Goal: Task Accomplishment & Management: Use online tool/utility

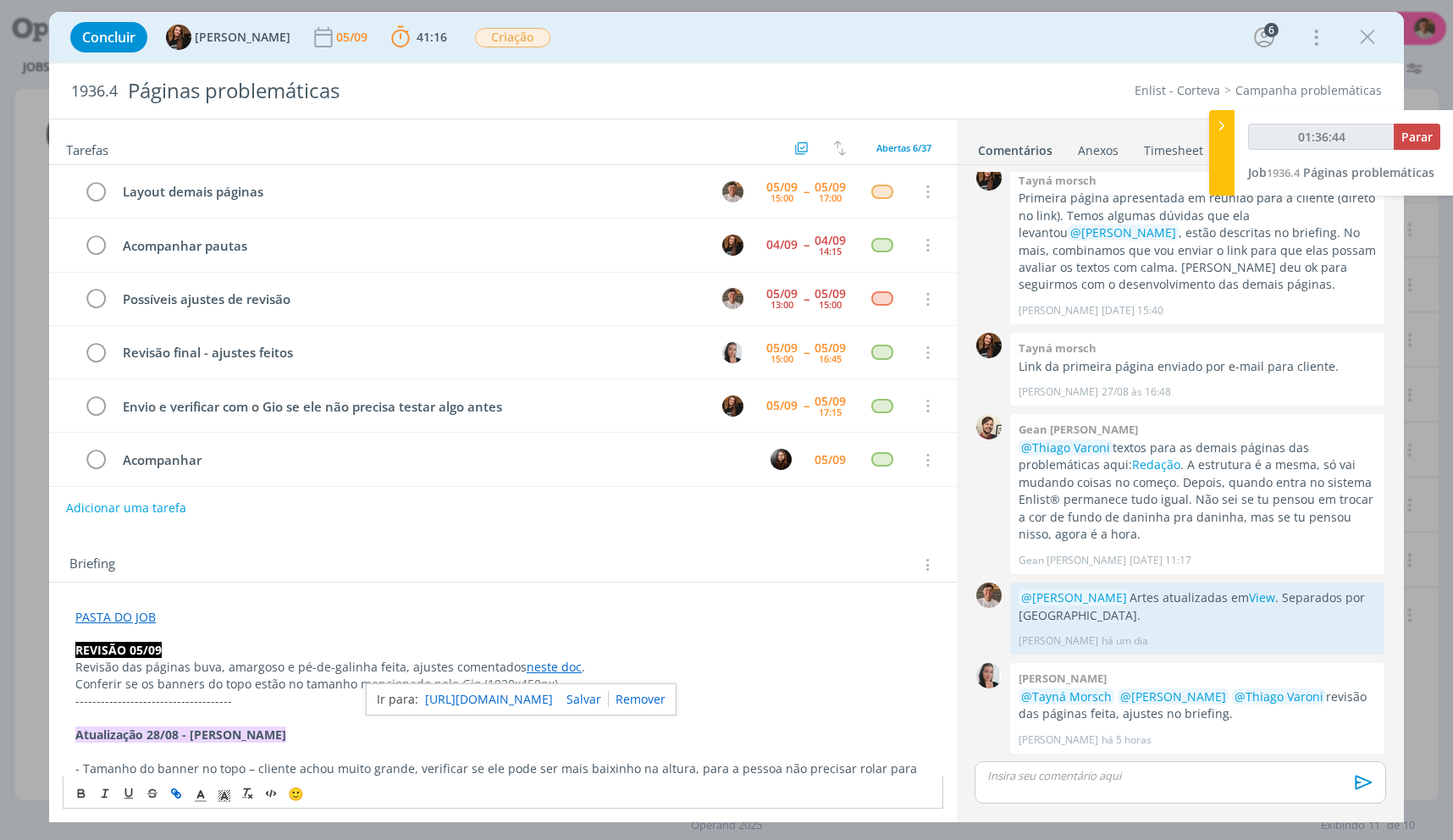
click at [783, 559] on div "Briefing Briefings Predefinidos Versões do Briefing Ver Briefing do Projeto" at bounding box center [506, 565] width 872 height 22
type input "01:37:01"
click at [1417, 135] on span "Parar" at bounding box center [1417, 137] width 31 height 16
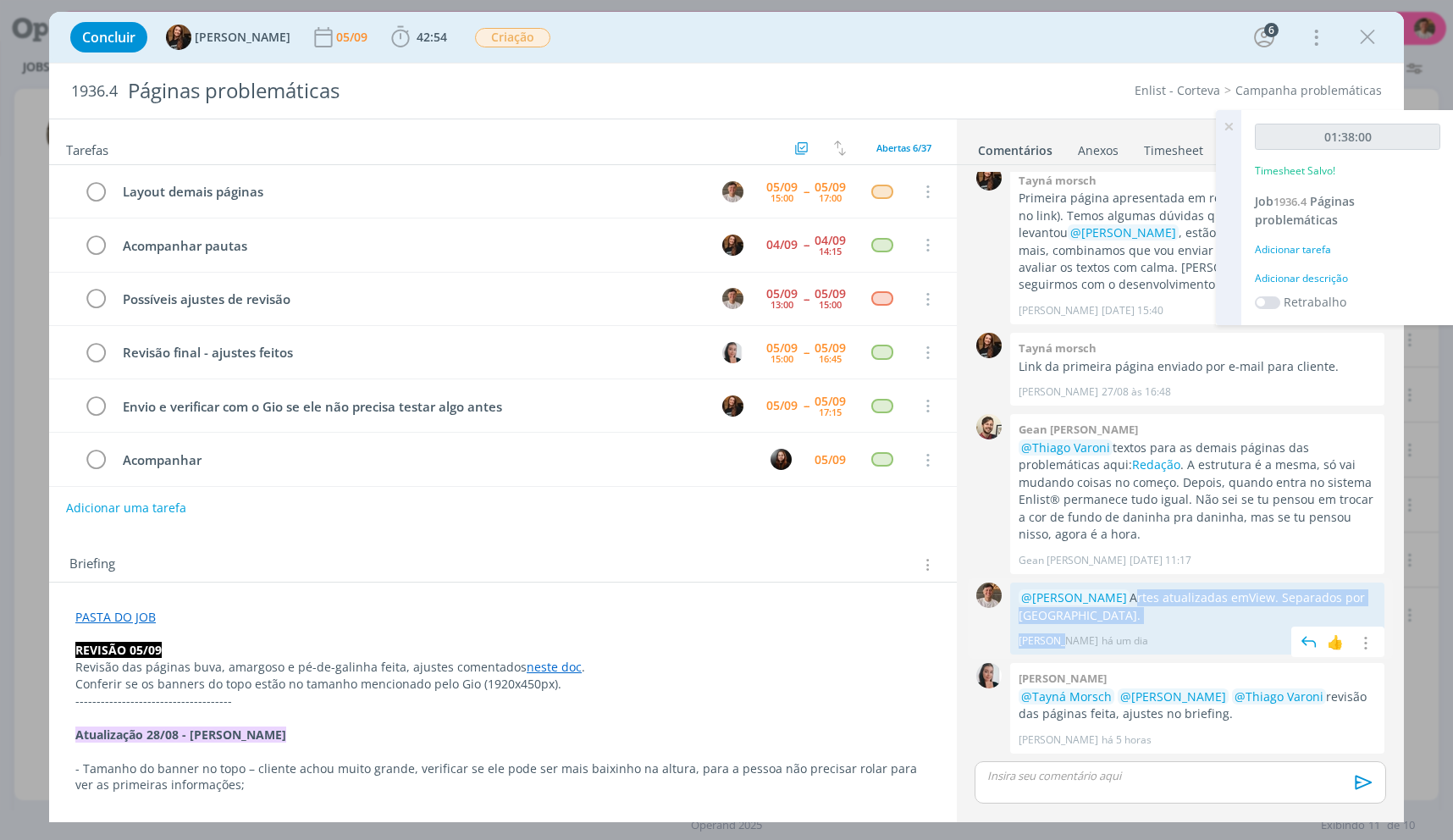
drag, startPoint x: 1137, startPoint y: 592, endPoint x: 1028, endPoint y: 597, distance: 109.1
click at [1056, 627] on div "@[PERSON_NAME] Artes atualizadas em View . Separados por [GEOGRAPHIC_DATA]. [PE…" at bounding box center [1197, 619] width 374 height 73
drag, startPoint x: 1020, startPoint y: 598, endPoint x: 1287, endPoint y: 591, distance: 267.1
click at [1287, 591] on p "@[PERSON_NAME] Artes atualizadas em View . Separados por [GEOGRAPHIC_DATA]." at bounding box center [1196, 606] width 357 height 34
copy p "@[PERSON_NAME] Artes atualizadas em View ."
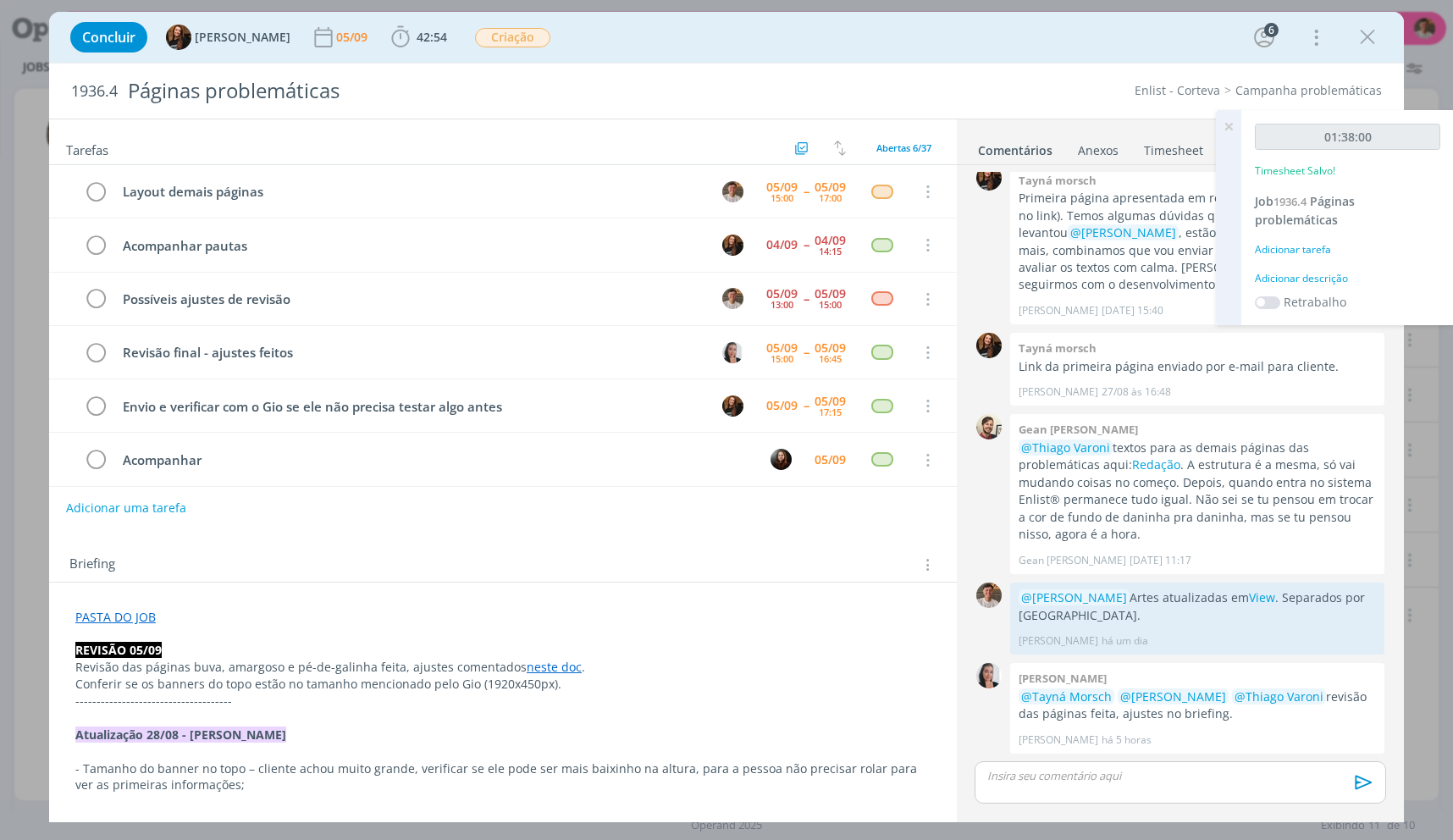
click at [1192, 768] on p "dialog" at bounding box center [1180, 775] width 385 height 15
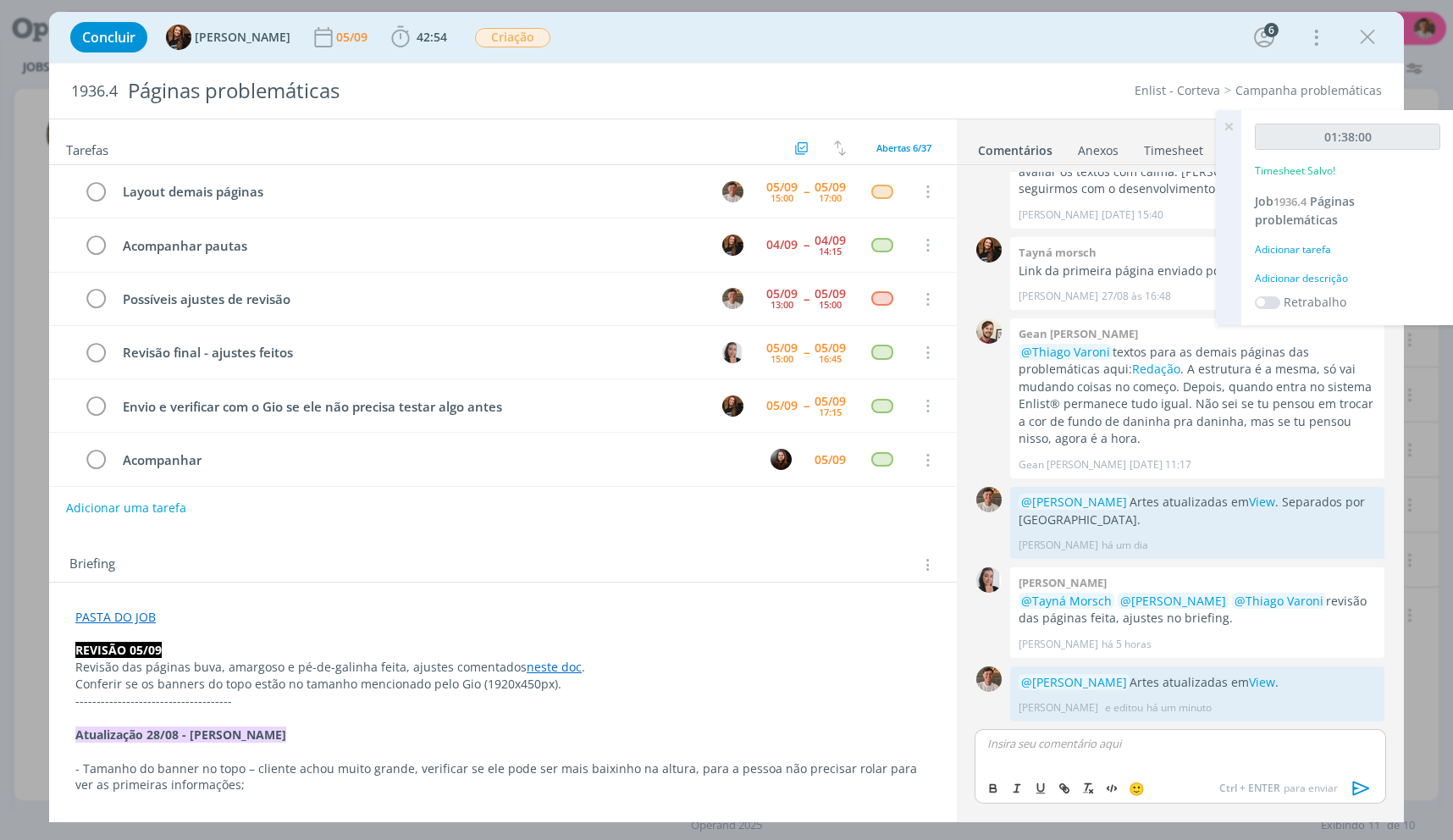
click at [1340, 272] on div "Adicionar descrição" at bounding box center [1347, 277] width 185 height 15
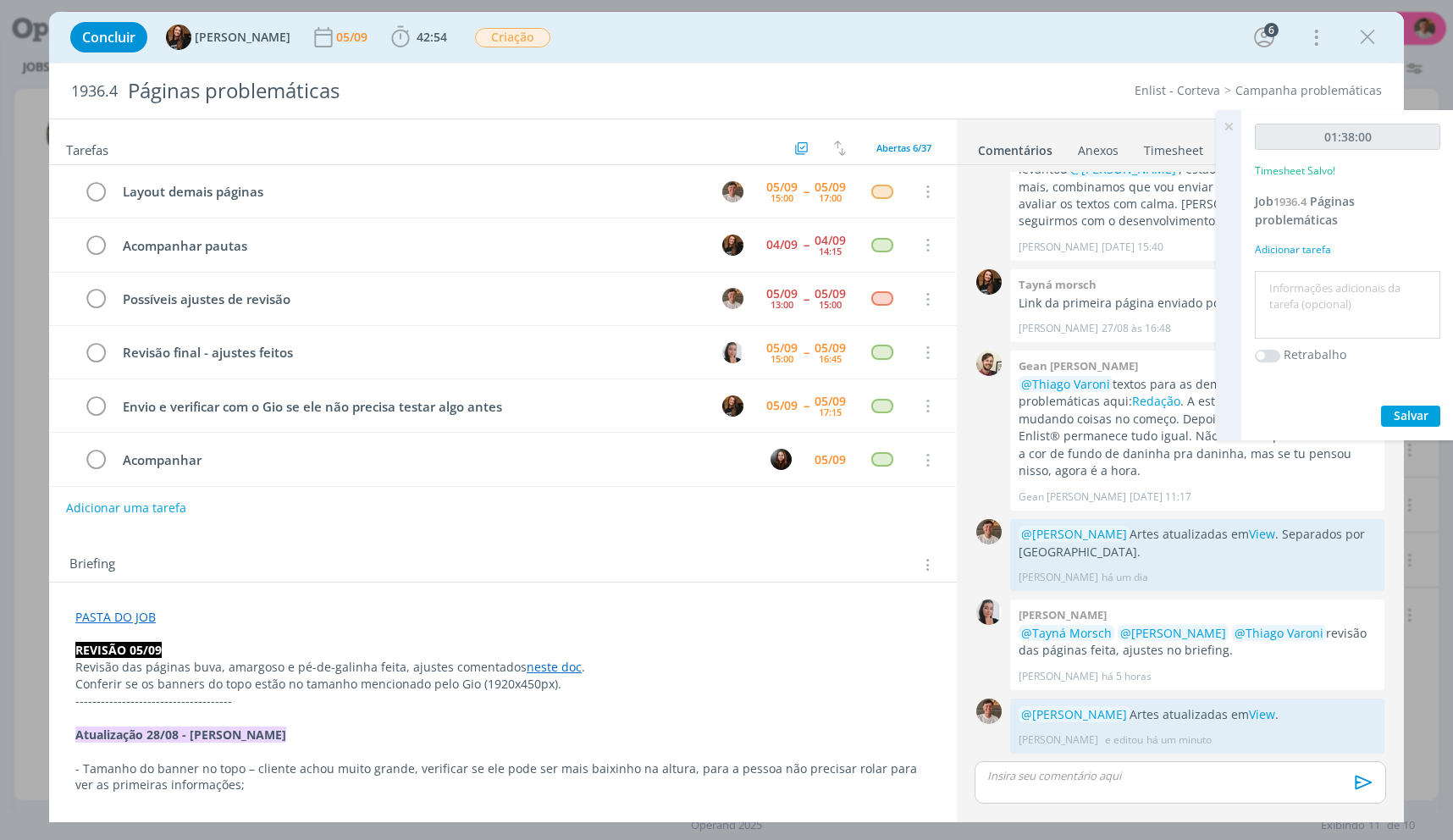
click at [1341, 293] on textarea at bounding box center [1348, 305] width 177 height 60
type textarea "ajustes"
click at [1381, 405] on button "Salvar" at bounding box center [1411, 416] width 59 height 22
click at [98, 313] on tr "Possíveis ajustes de revisão [DATE] 13:00 -- [DATE] 15:00 Cancelar" at bounding box center [503, 299] width 908 height 53
click at [101, 307] on icon "dialog" at bounding box center [95, 300] width 24 height 26
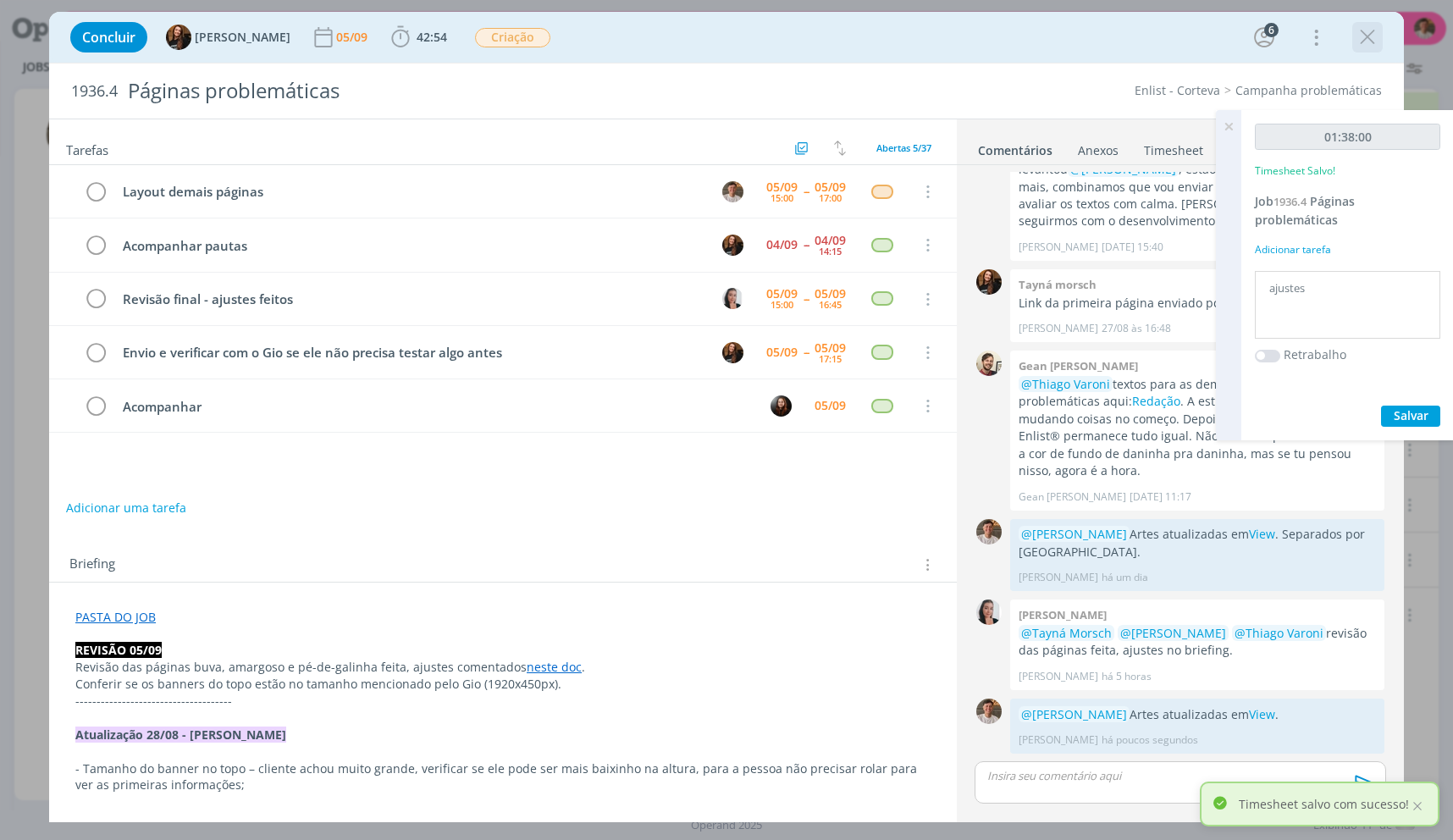
click at [1360, 44] on icon "dialog" at bounding box center [1367, 37] width 26 height 26
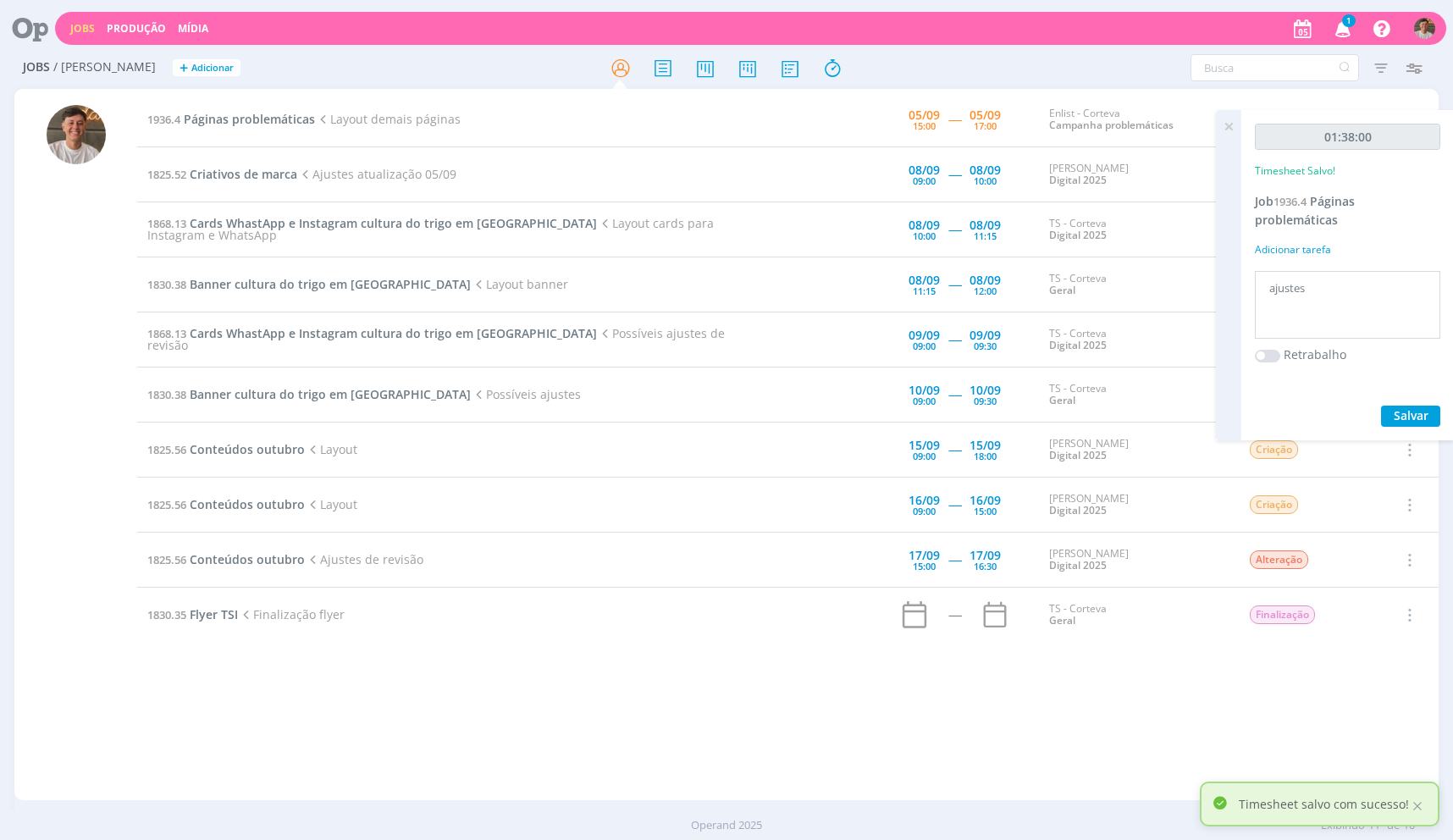
click at [1225, 120] on icon at bounding box center [1228, 127] width 30 height 33
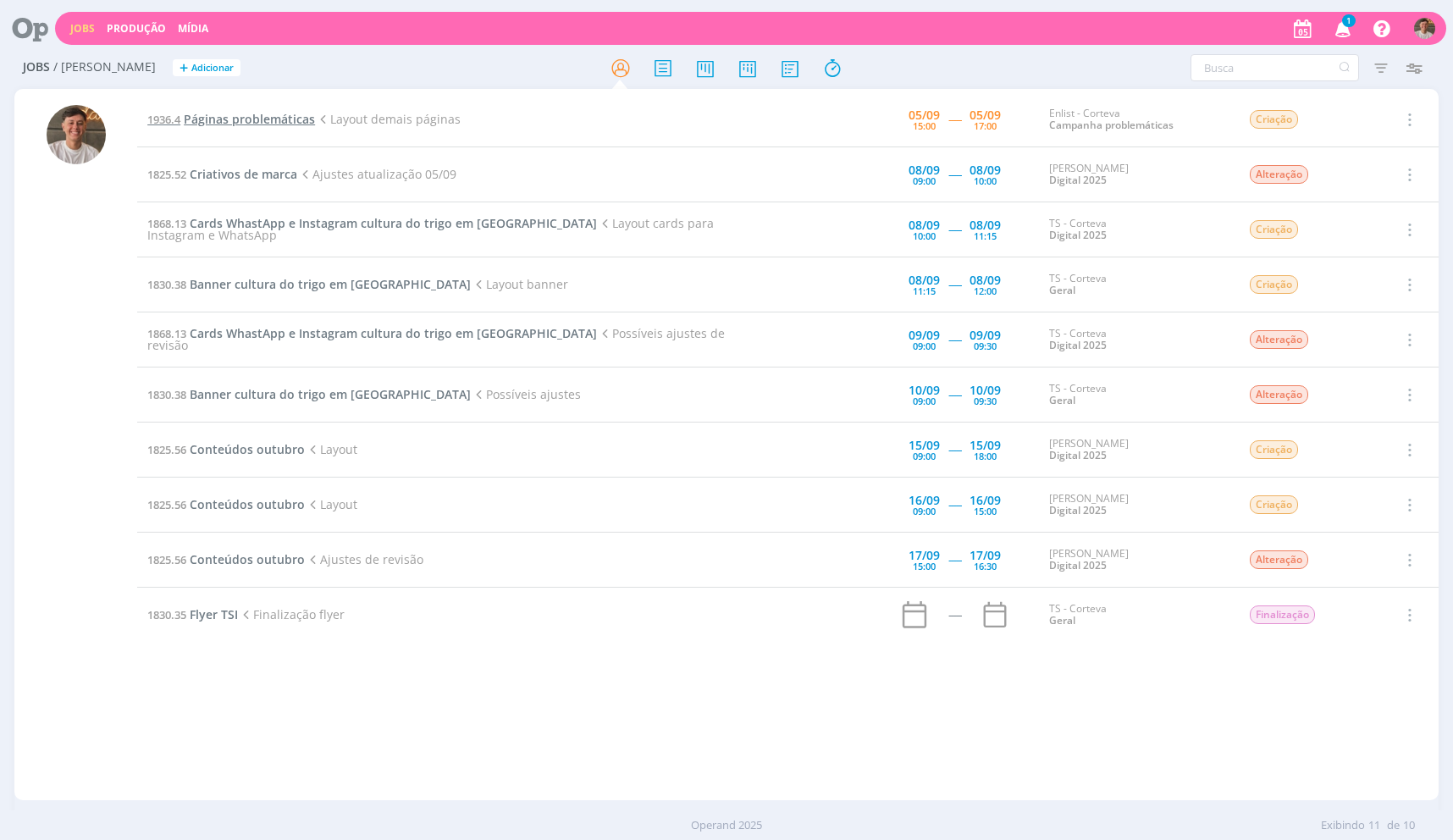
click at [238, 124] on span "Páginas problemáticas" at bounding box center [249, 119] width 131 height 16
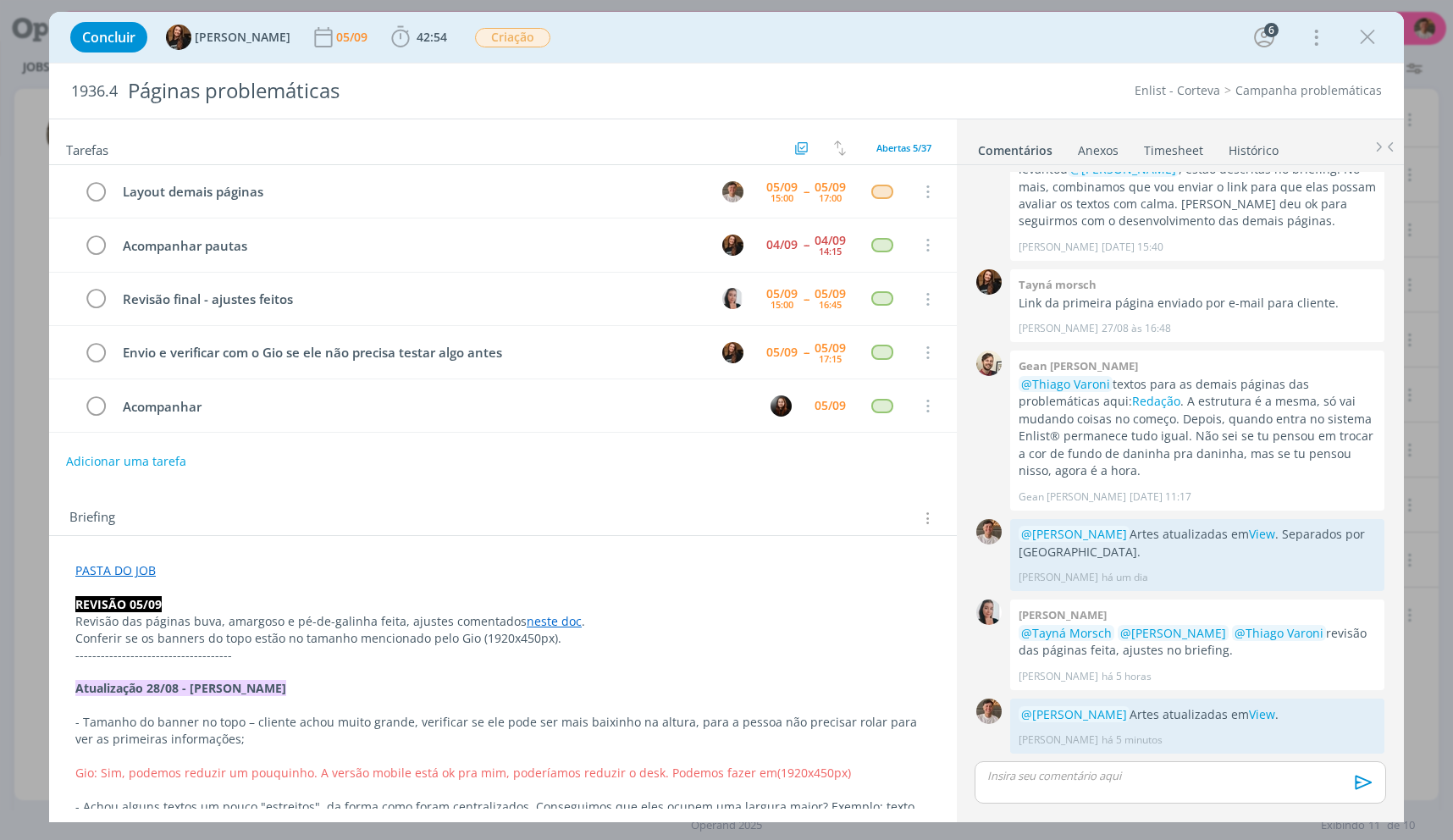
click at [664, 659] on p "-------------------------------------" at bounding box center [503, 654] width 855 height 17
click at [684, 632] on p "Conferir se os banners do topo estão no tamanho mencionado pelo Gio (1920x450px…" at bounding box center [502, 638] width 853 height 17
click at [687, 612] on p "REVISÃO 05/09" at bounding box center [502, 605] width 853 height 17
click at [572, 620] on p "Revisão das páginas buva, amargoso e pé-de-galinha feita, ajustes comentados ne…" at bounding box center [502, 622] width 853 height 17
click at [364, 622] on p "Revisão das páginas buva, amargoso e pé-de-galinha feita, ajustes comentados ne…" at bounding box center [502, 622] width 853 height 17
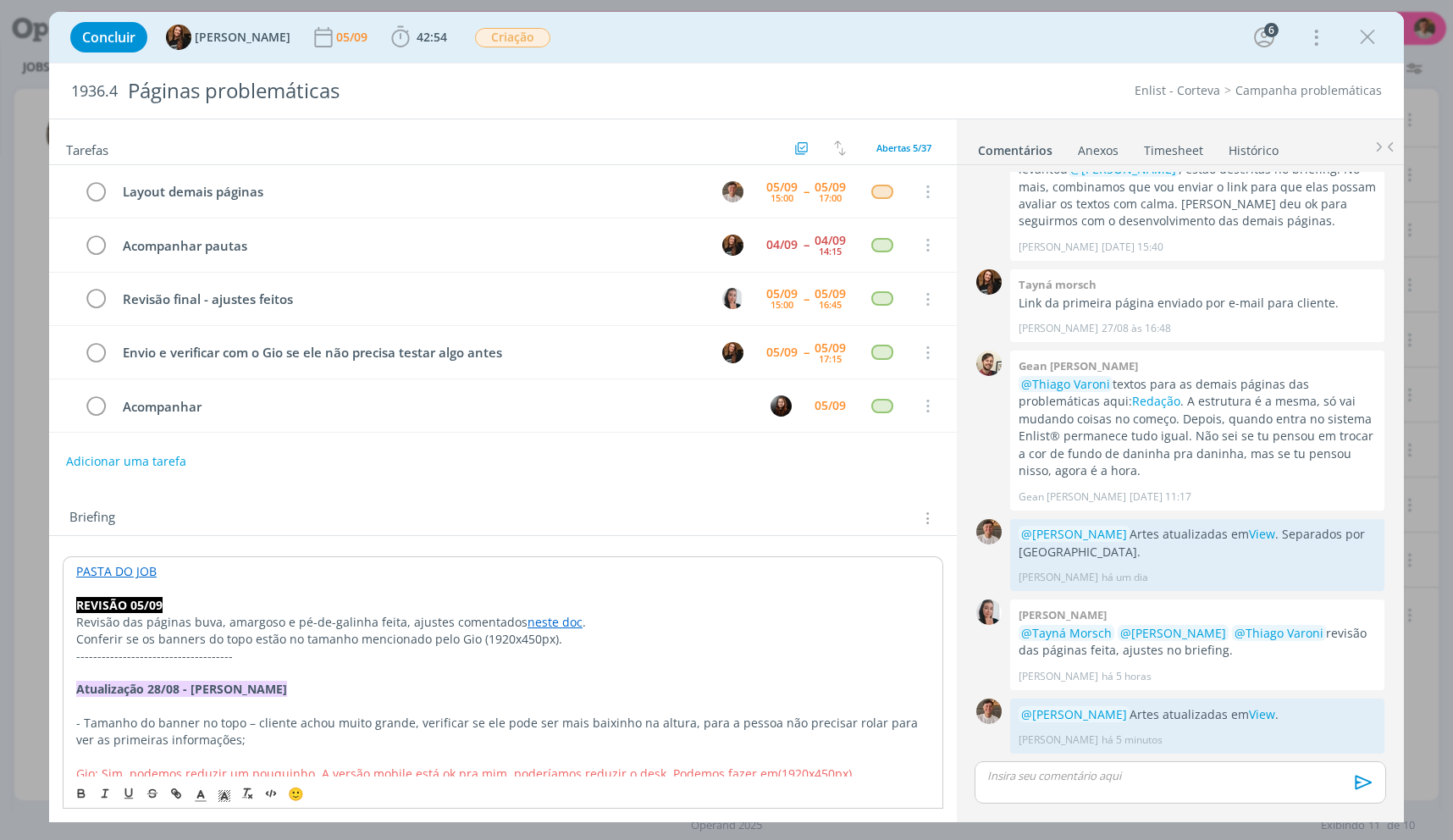
click at [363, 614] on p "Revisão das páginas buva, amargoso e pé-de-galinha feita, ajustes comentados ne…" at bounding box center [502, 622] width 853 height 17
click at [380, 592] on p "dialog" at bounding box center [502, 588] width 853 height 17
click at [327, 700] on p "dialog" at bounding box center [502, 705] width 853 height 17
click at [406, 723] on span "- Tamanho do banner no topo – cliente achou muito grande, verificar se ele pode…" at bounding box center [498, 731] width 845 height 33
click at [430, 758] on p "dialog" at bounding box center [502, 756] width 853 height 17
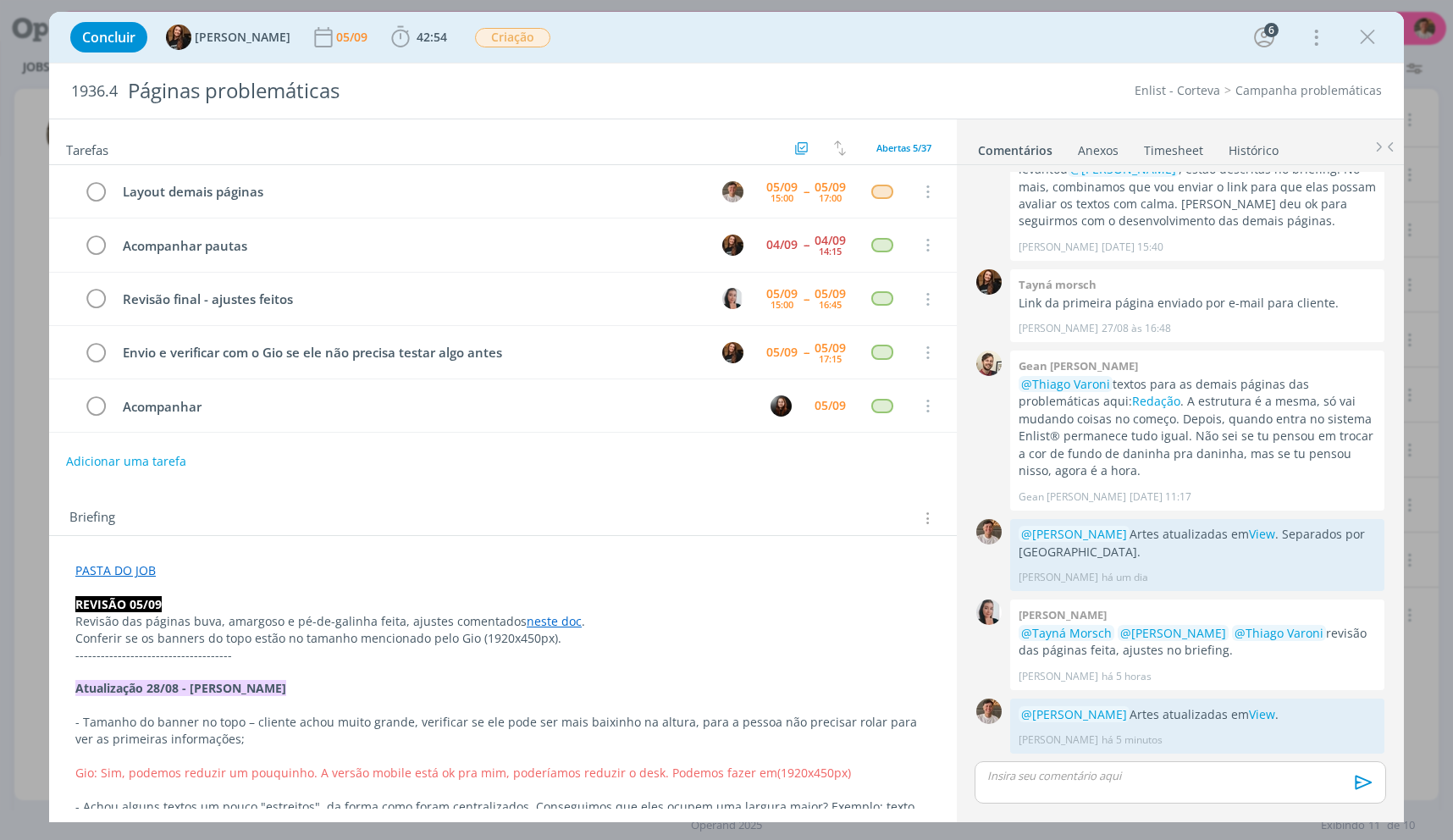
click at [1367, 56] on div "Concluir Tayná Morsch 05/09 42:54 Iniciar Apontar Data * [DATE] Horas * 00:00 T…" at bounding box center [726, 36] width 1329 height 40
click at [1352, 31] on div "dialog" at bounding box center [1366, 36] width 30 height 30
drag, startPoint x: 1372, startPoint y: 29, endPoint x: 1433, endPoint y: 94, distance: 89.1
click at [1372, 29] on icon "dialog" at bounding box center [1367, 37] width 26 height 26
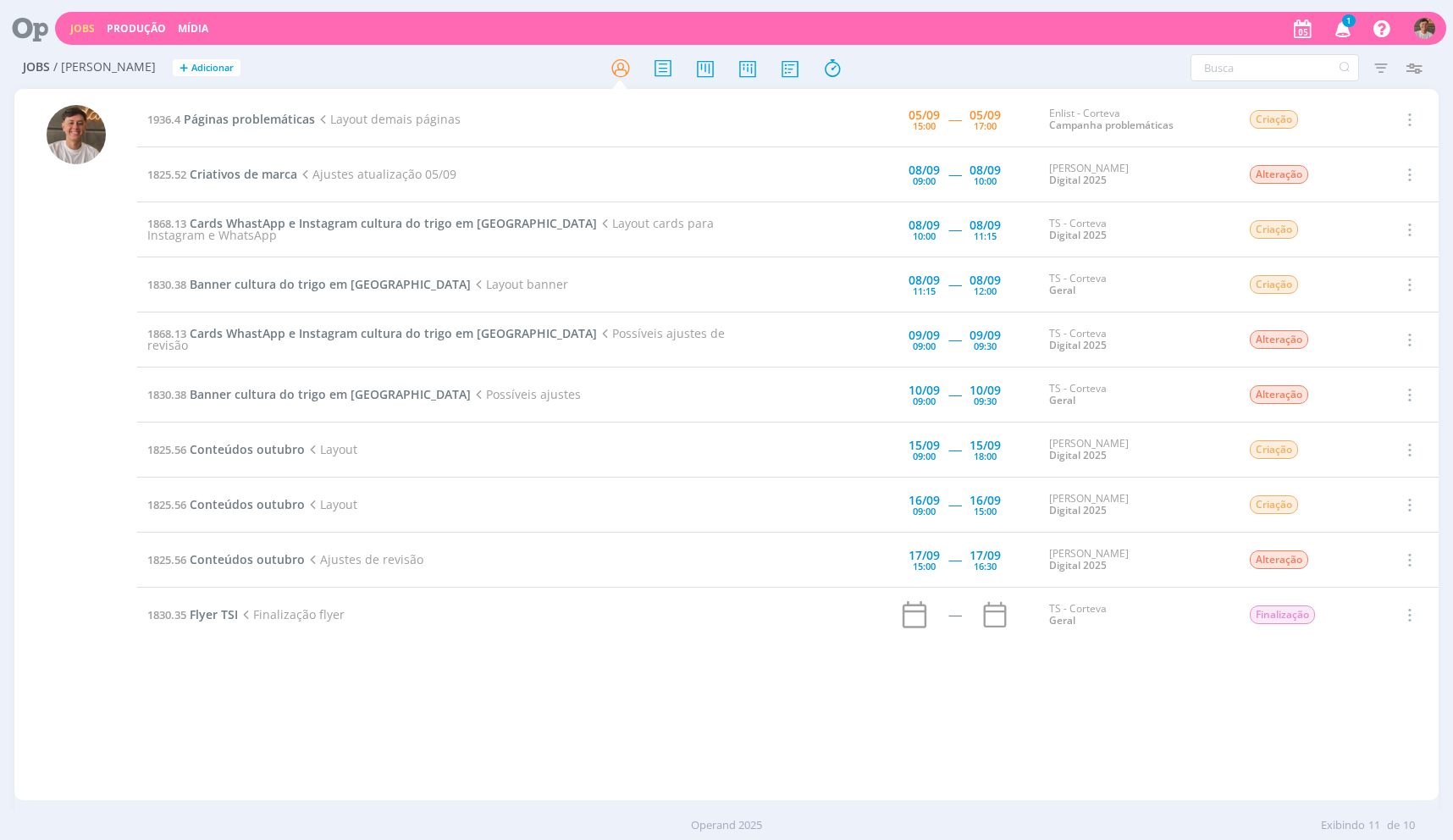
click at [1430, 27] on img "button" at bounding box center [1424, 29] width 22 height 22
click at [1360, 105] on link "Timesheets" at bounding box center [1351, 102] width 169 height 28
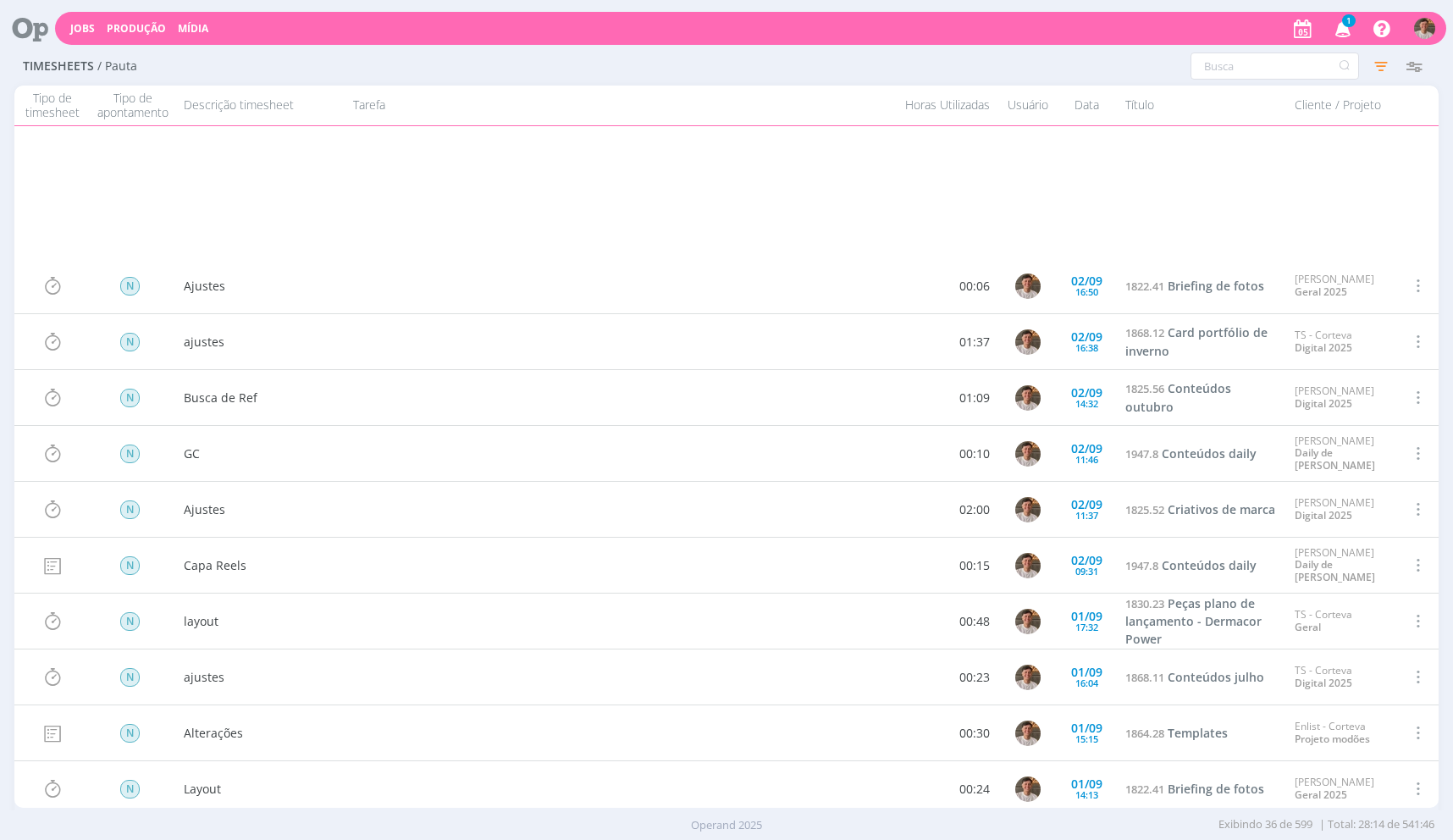
scroll to position [1302, 0]
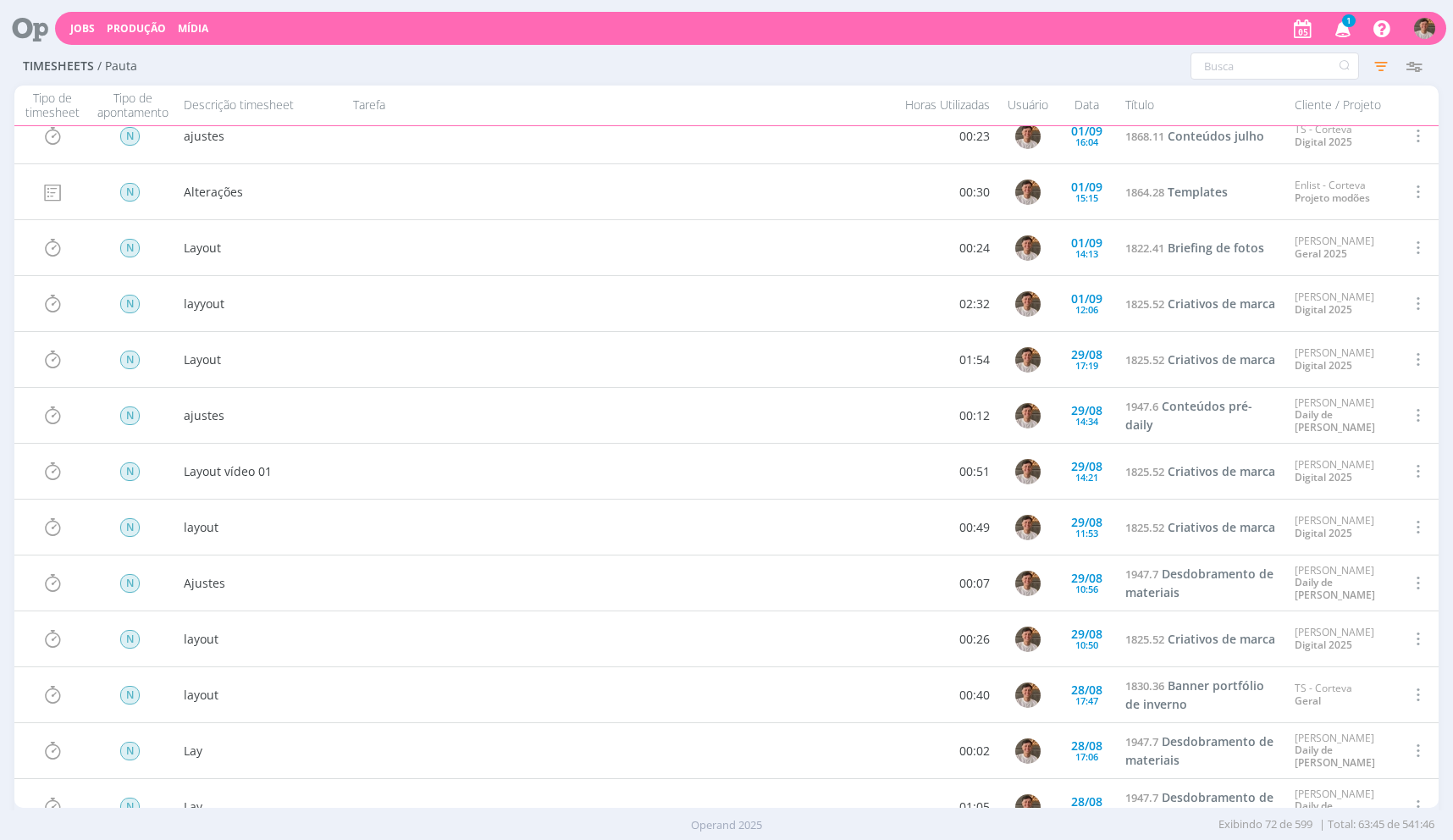
drag, startPoint x: 31, startPoint y: 24, endPoint x: 52, endPoint y: 34, distance: 23.3
click at [31, 24] on icon at bounding box center [24, 29] width 34 height 33
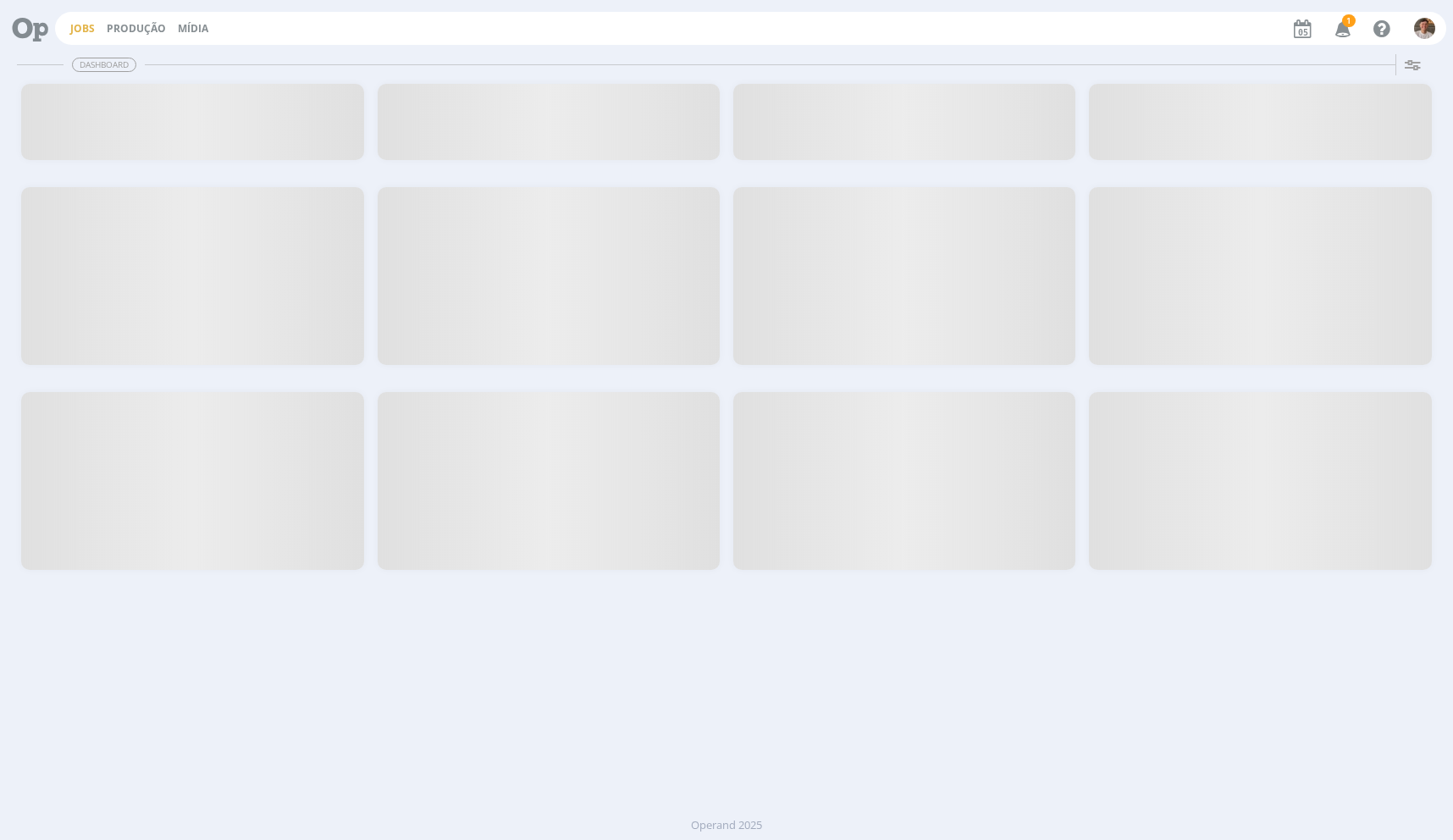
click at [82, 33] on link "Jobs" at bounding box center [82, 29] width 25 height 15
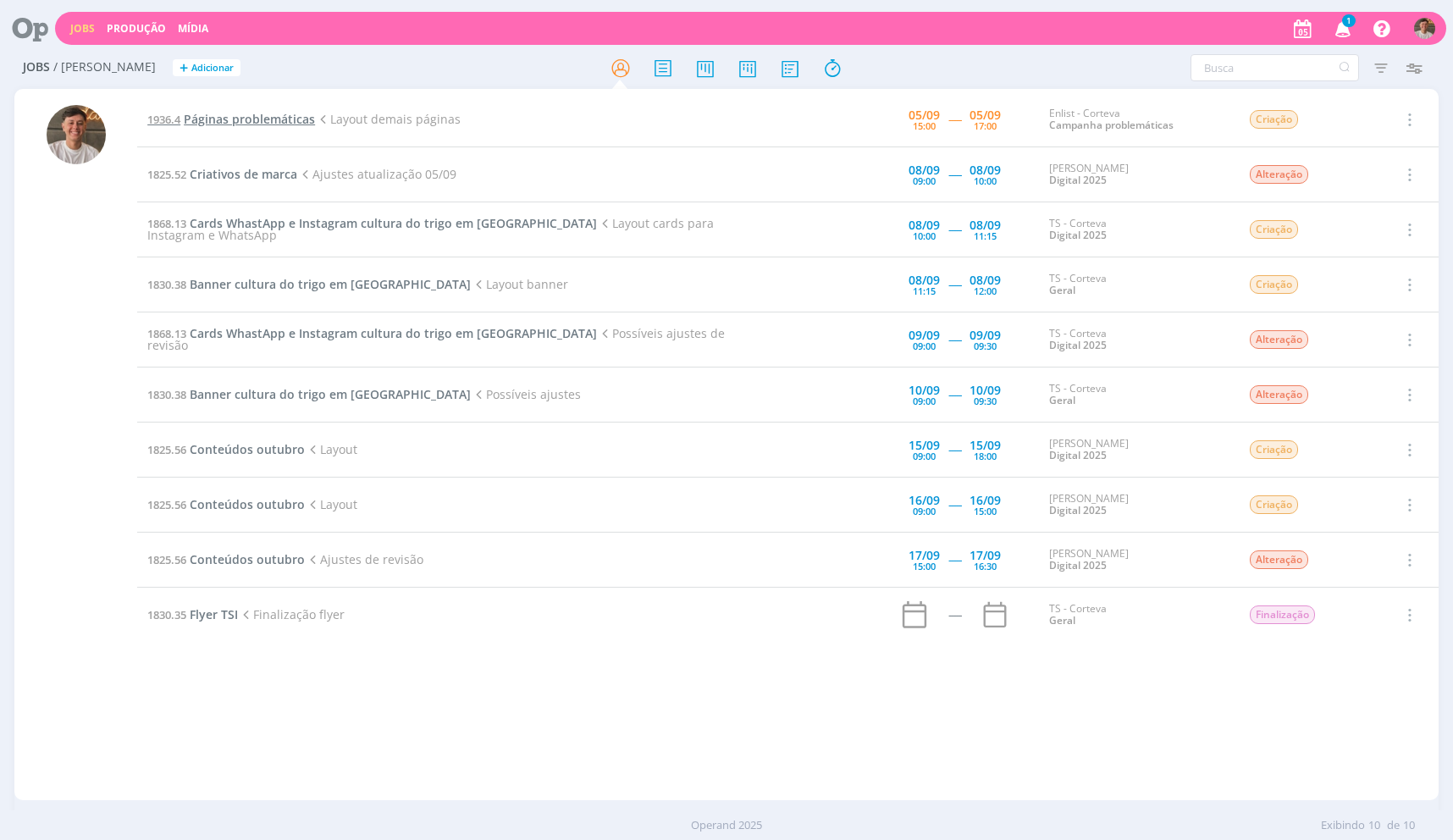
click at [239, 113] on span "Páginas problemáticas" at bounding box center [249, 119] width 131 height 16
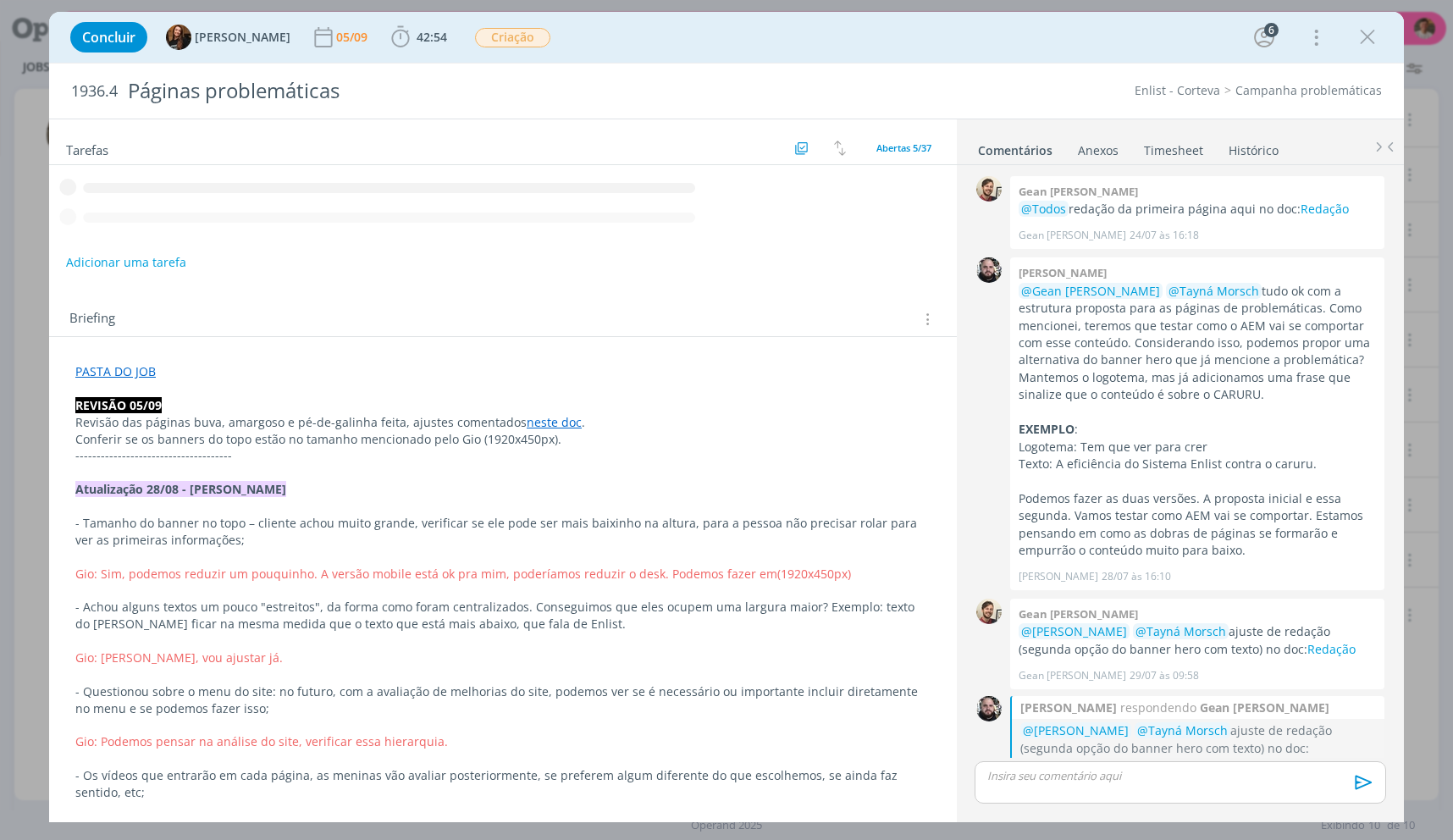
scroll to position [1886, 0]
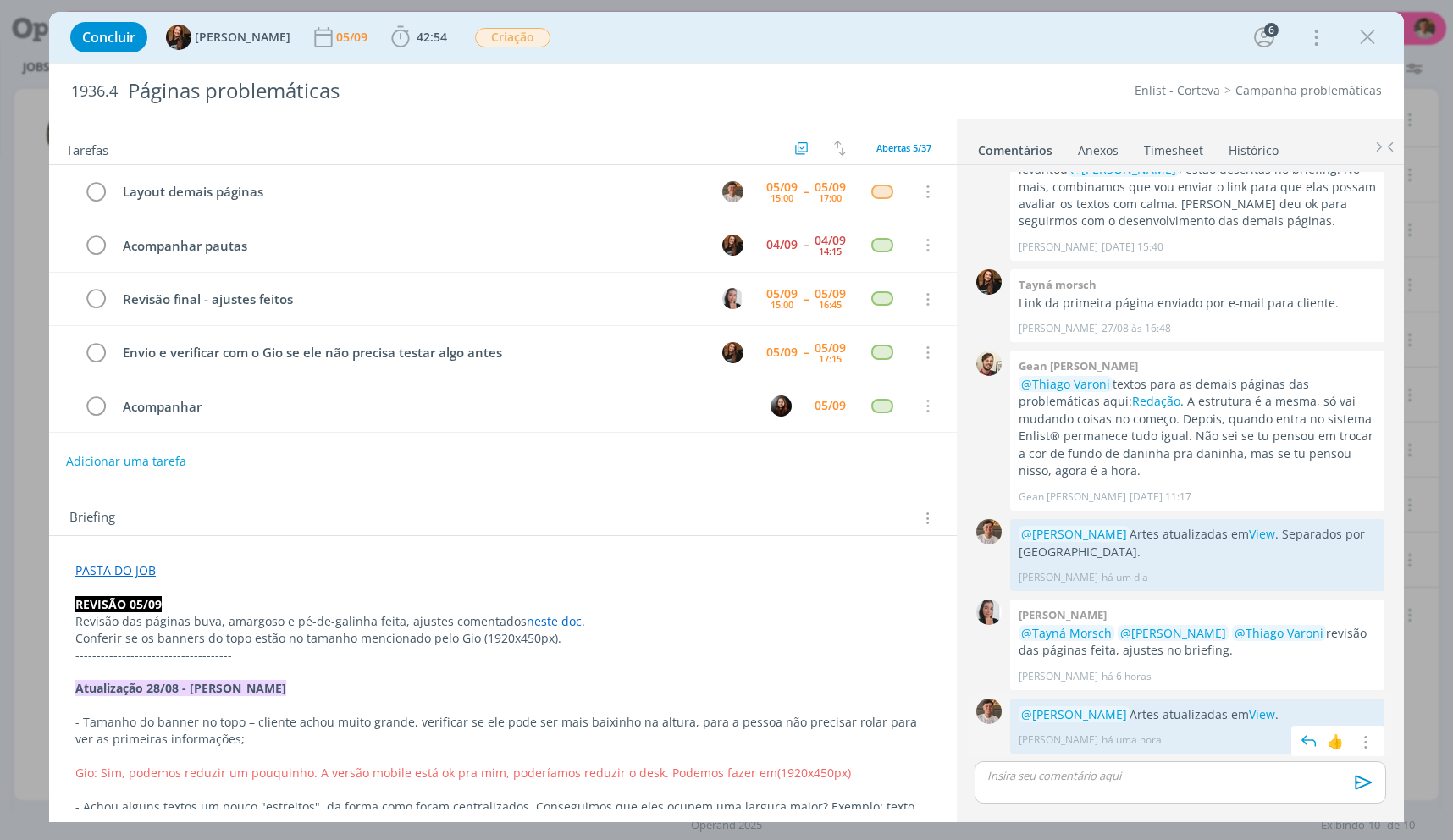
click at [1257, 704] on div "@[PERSON_NAME] Artes atualizadas em View . Thiago Varoni há uma hora 👍 Editar E…" at bounding box center [1197, 726] width 374 height 55
click at [1263, 706] on link "View" at bounding box center [1261, 714] width 27 height 16
click at [1290, 708] on p "@[PERSON_NAME] Artes atualizadas em View ." at bounding box center [1196, 714] width 357 height 17
click at [1356, 736] on icon "dialog" at bounding box center [1363, 742] width 19 height 16
click at [1300, 694] on link "Editar" at bounding box center [1306, 691] width 134 height 28
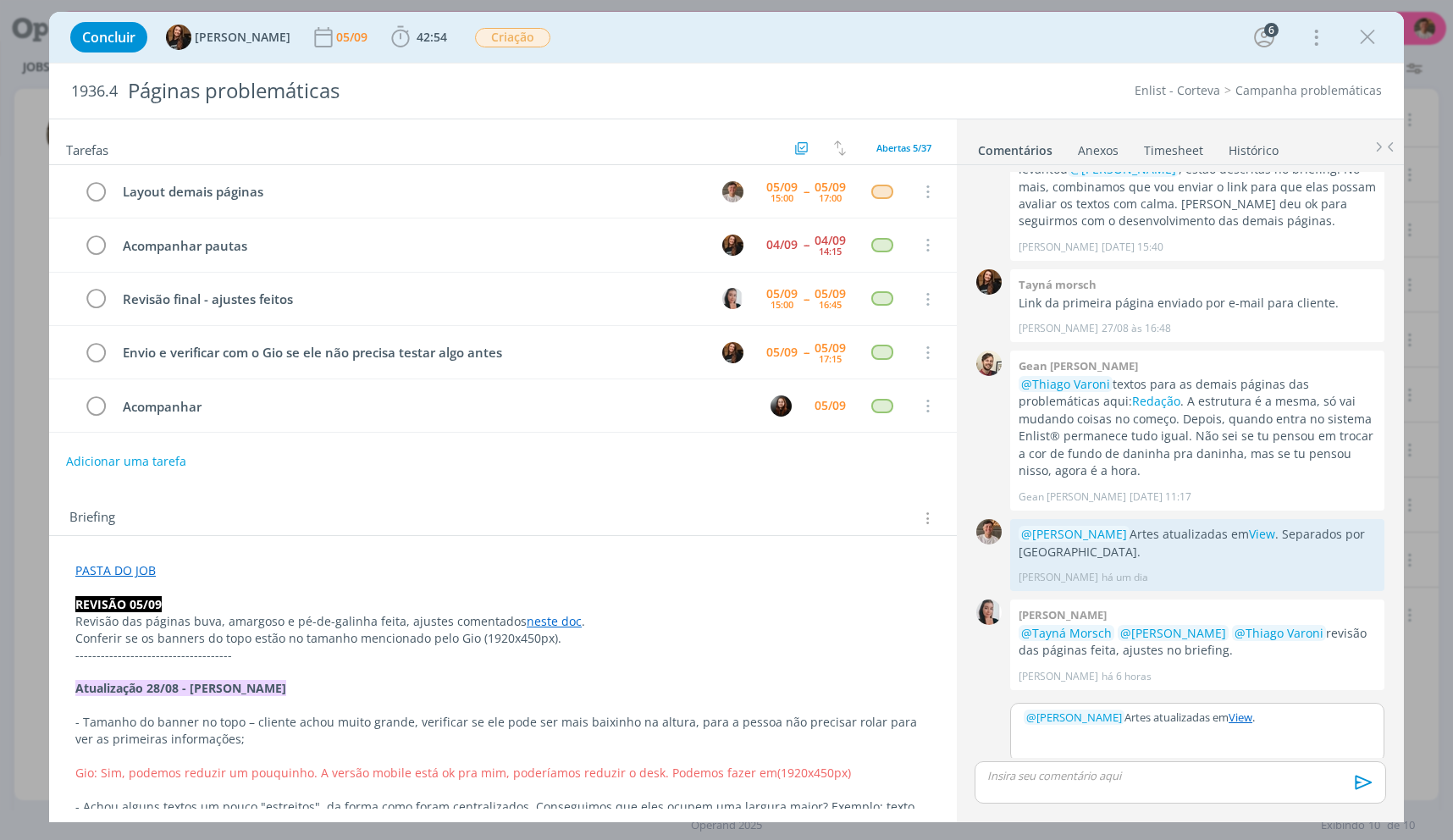
scroll to position [1890, 0]
drag, startPoint x: 1268, startPoint y: 716, endPoint x: 1246, endPoint y: 712, distance: 22.4
click at [1246, 712] on link "View" at bounding box center [1241, 712] width 24 height 15
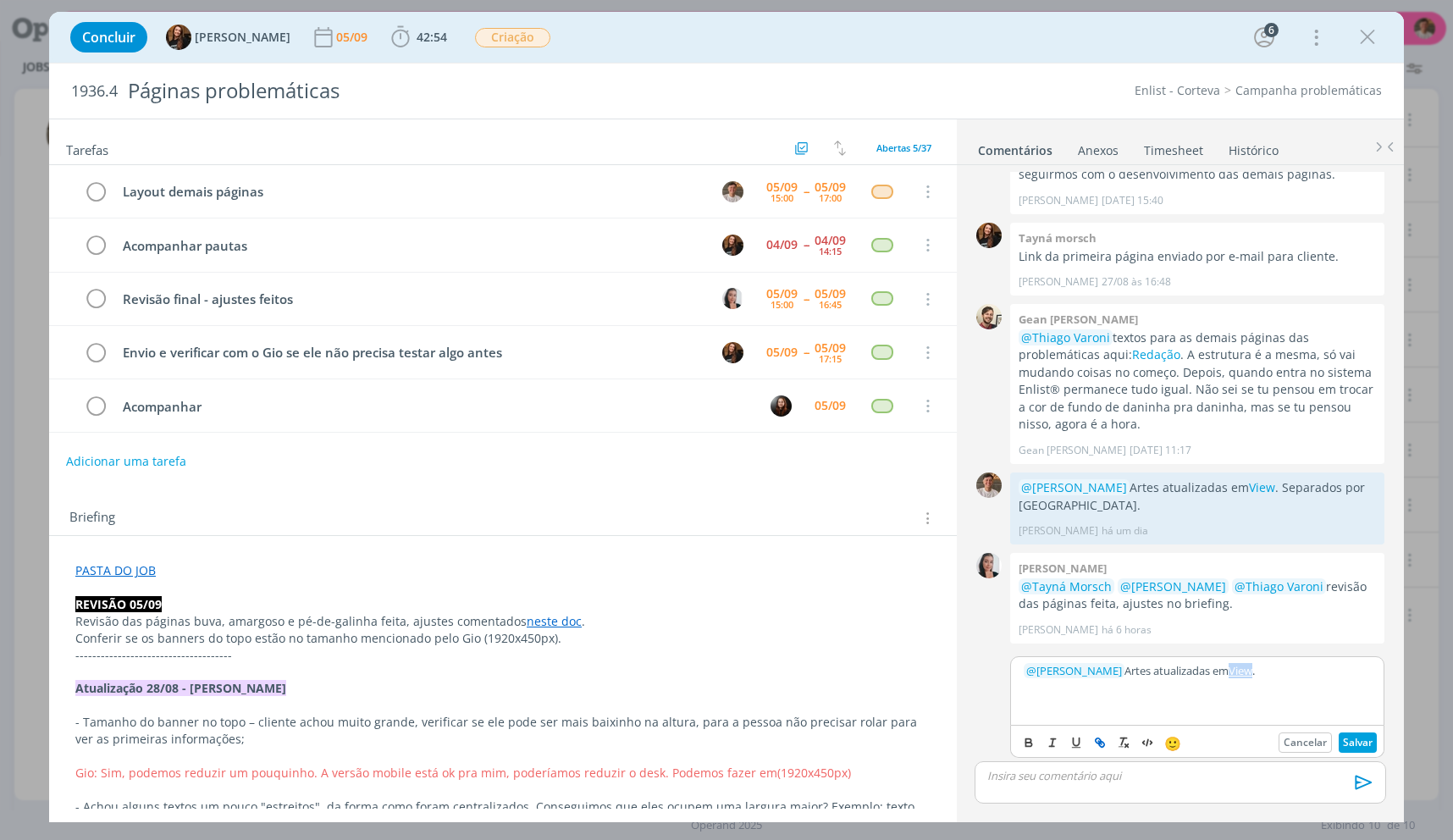
click at [1093, 747] on icon "dialog" at bounding box center [1100, 743] width 14 height 14
click at [1099, 744] on icon "dialog" at bounding box center [1101, 744] width 5 height 5
paste input "[URL][DOMAIN_NAME]"
type input "[URL][DOMAIN_NAME]"
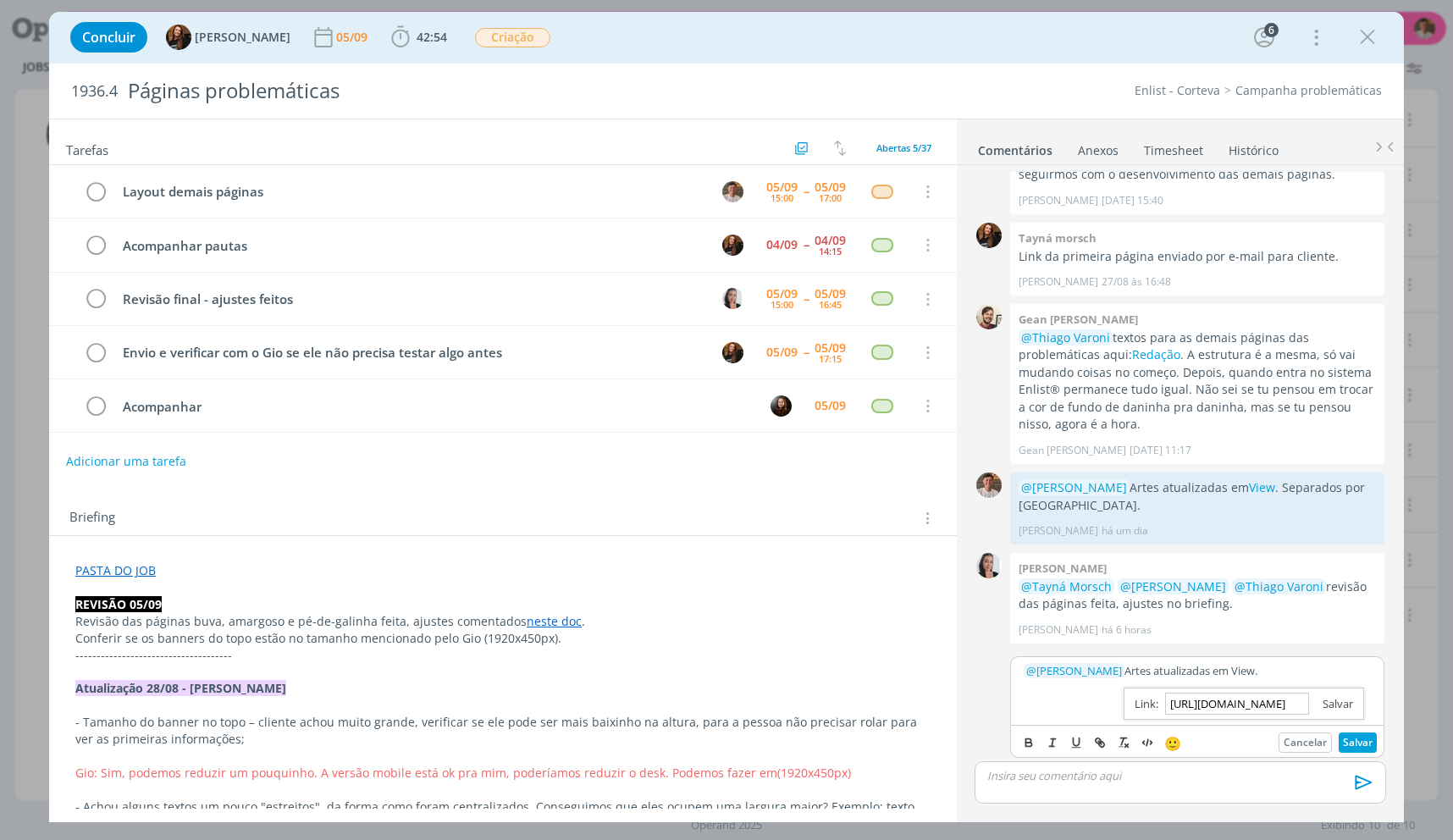
click at [1339, 697] on link "dialog" at bounding box center [1330, 702] width 44 height 15
click at [1340, 733] on button "Salvar" at bounding box center [1358, 742] width 38 height 21
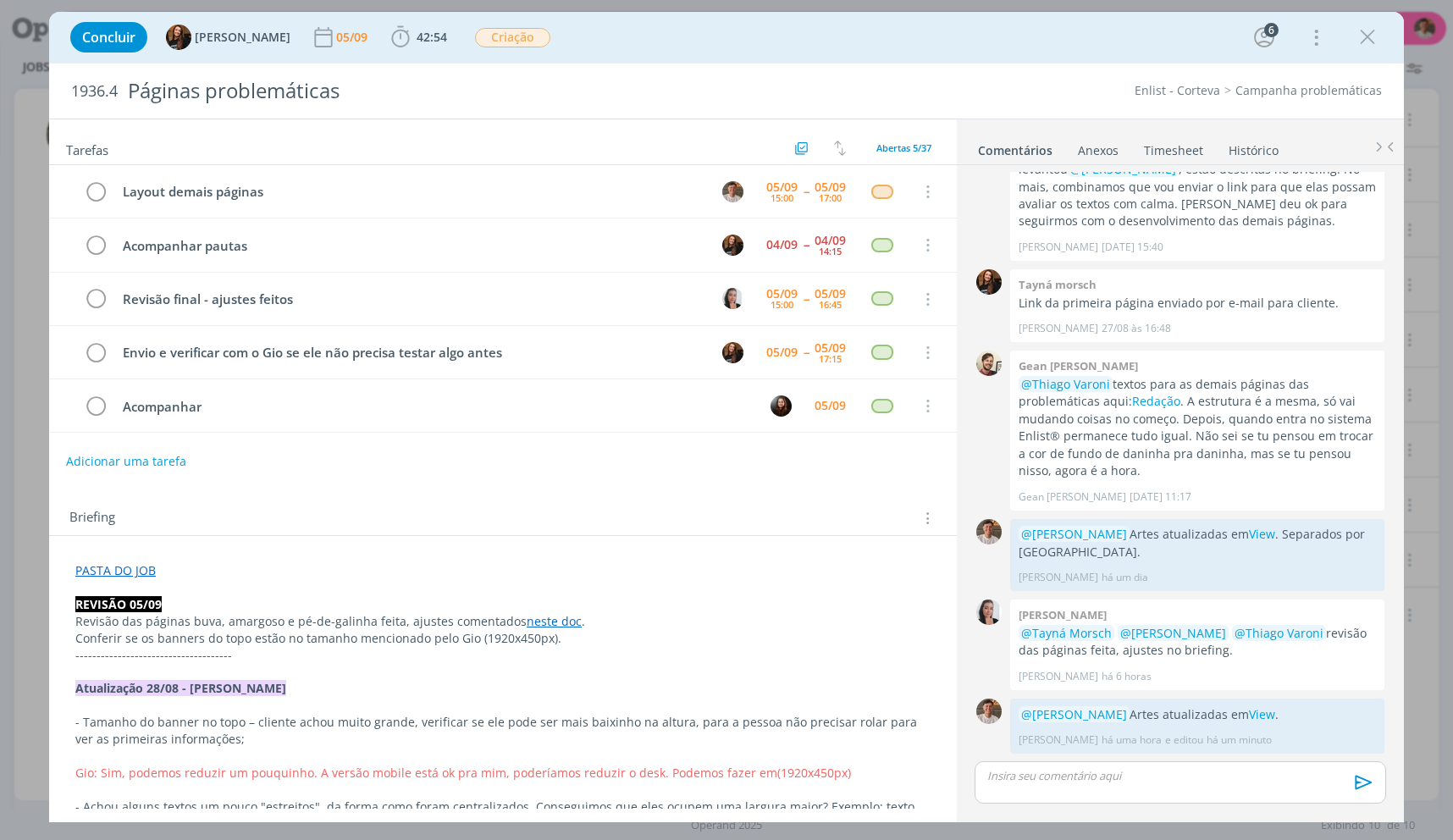
scroll to position [1886, 0]
click at [1273, 722] on p "@[PERSON_NAME] Artes atualizadas em View ." at bounding box center [1196, 714] width 357 height 17
click at [1273, 720] on link "View" at bounding box center [1261, 714] width 27 height 16
click at [1366, 36] on icon "dialog" at bounding box center [1367, 37] width 26 height 26
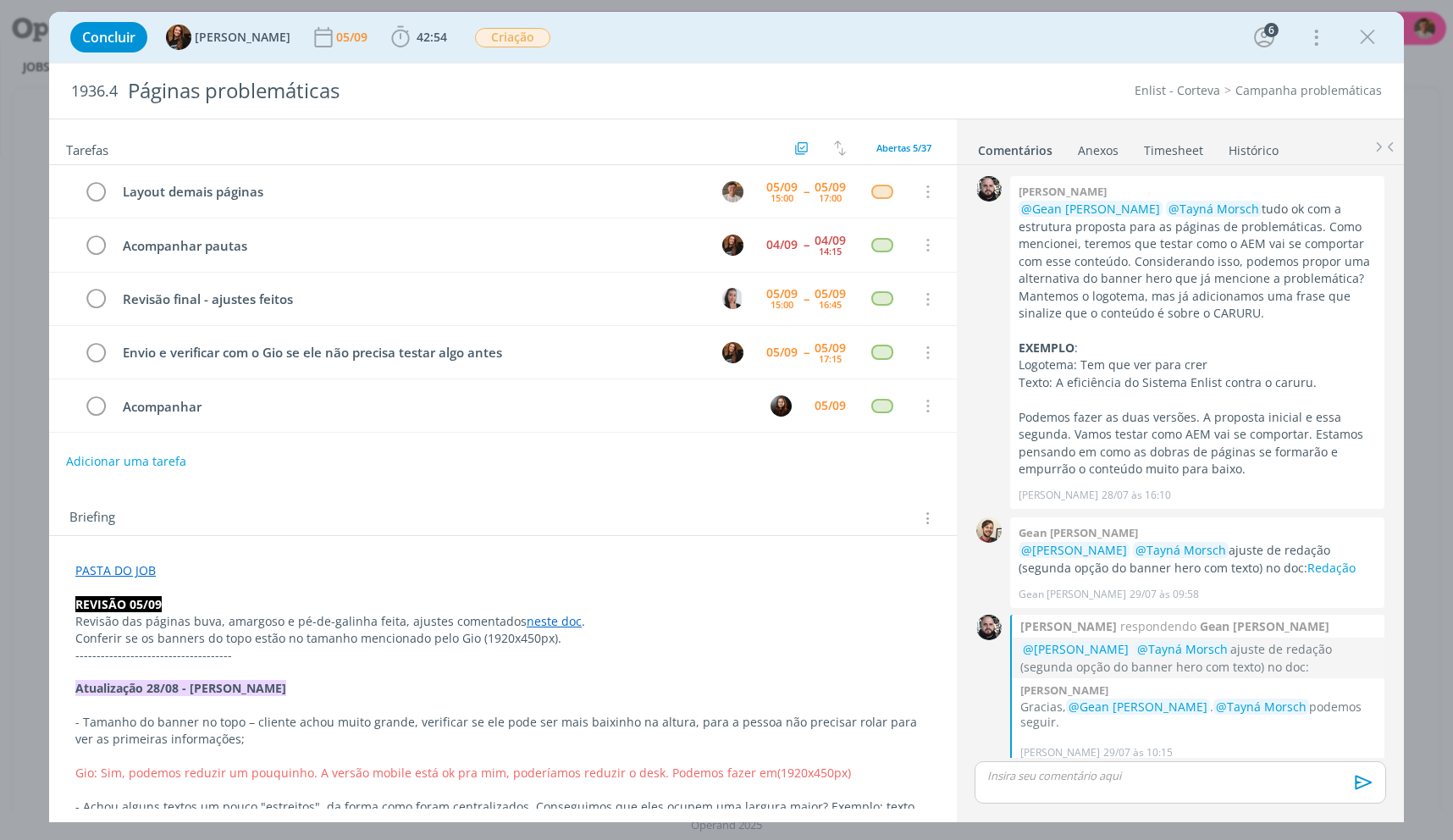
scroll to position [1805, 0]
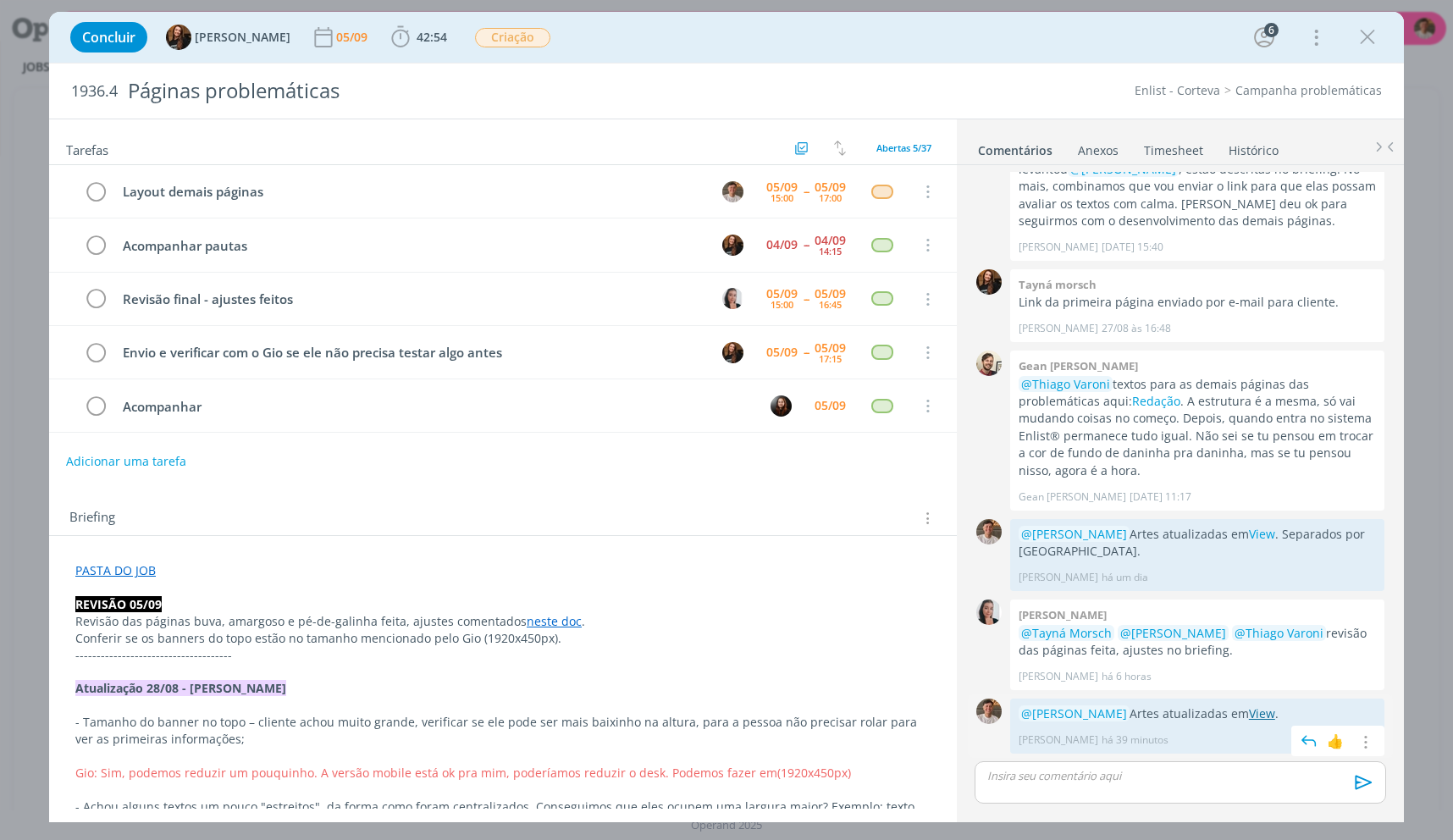
click at [1272, 712] on link "View" at bounding box center [1261, 713] width 27 height 16
